Goal: Task Accomplishment & Management: Manage account settings

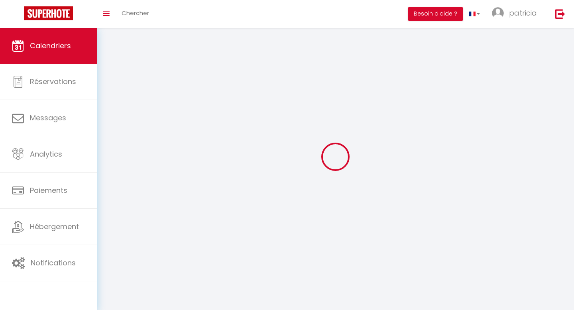
select select
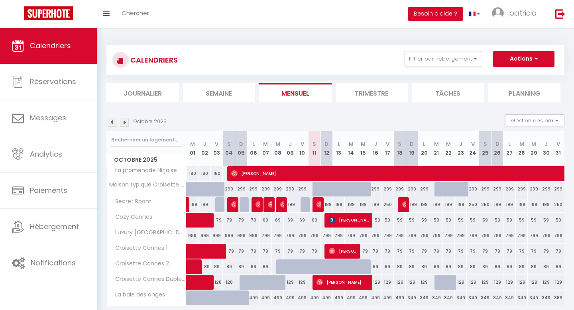
select select
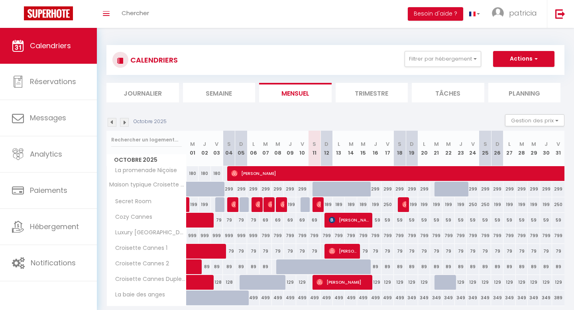
select select
click at [317, 204] on img at bounding box center [320, 204] width 6 height 6
select select "OK"
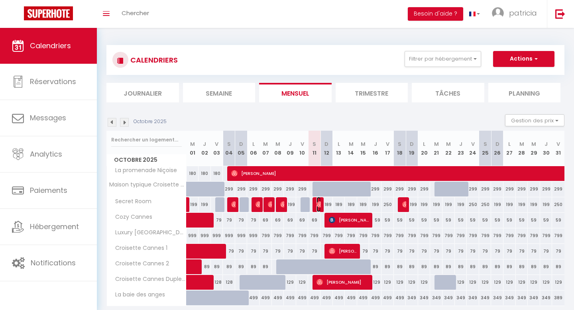
select select "0"
select select "1"
select select
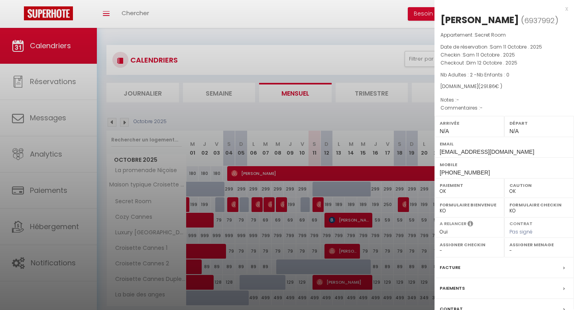
click at [317, 204] on div at bounding box center [287, 155] width 574 height 310
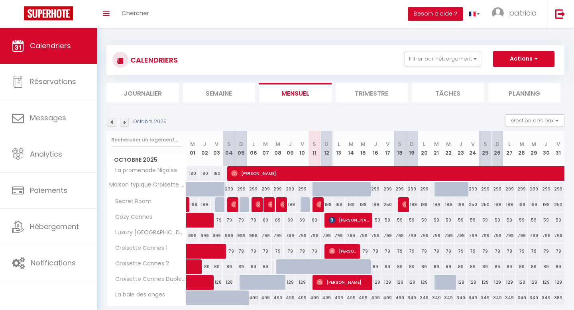
click at [406, 203] on div "199" at bounding box center [412, 204] width 12 height 15
type input "199"
type input "Dim 19 Octobre 2025"
type input "Lun 20 Octobre 2025"
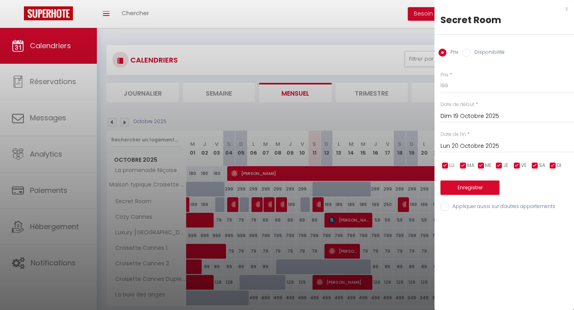
click at [403, 206] on div at bounding box center [287, 155] width 574 height 310
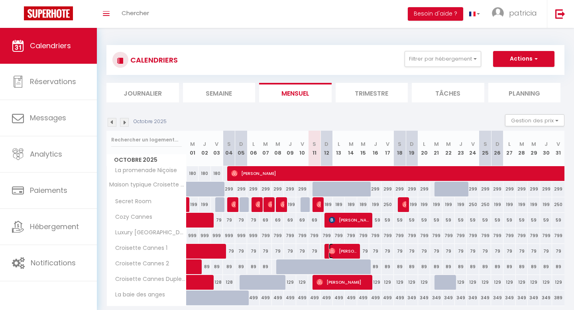
click at [343, 253] on span "[PERSON_NAME]" at bounding box center [343, 251] width 29 height 15
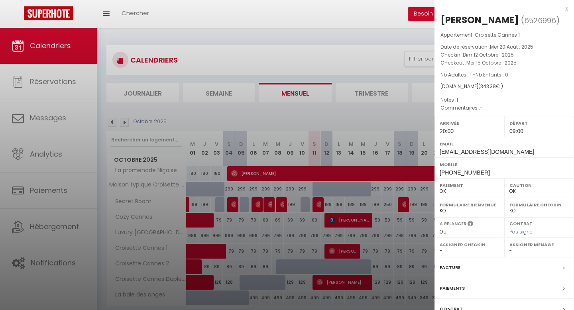
click at [343, 253] on div at bounding box center [287, 155] width 574 height 310
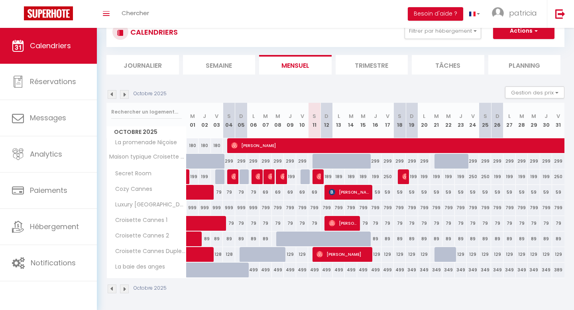
scroll to position [29, 0]
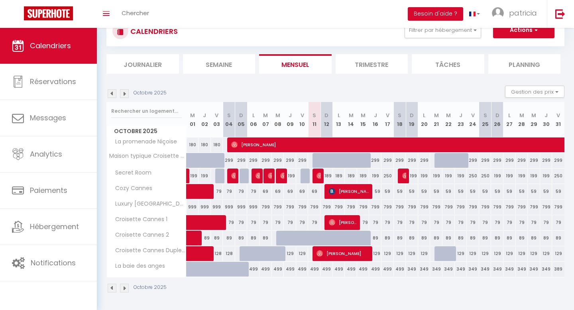
click at [126, 286] on img at bounding box center [124, 288] width 9 height 9
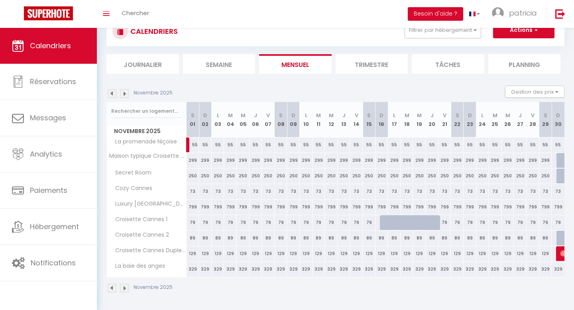
click at [113, 287] on img at bounding box center [112, 288] width 9 height 9
